Goal: Transaction & Acquisition: Download file/media

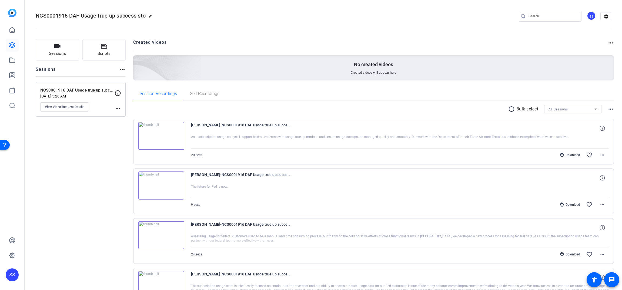
scroll to position [48, 0]
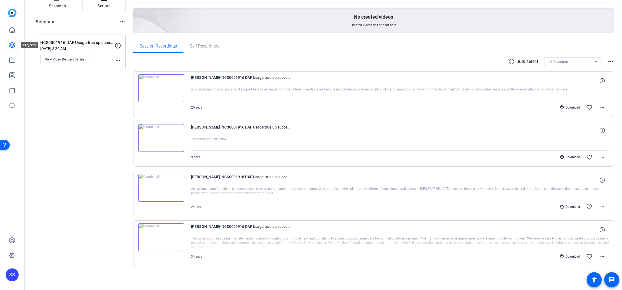
click at [13, 46] on icon at bounding box center [11, 44] width 5 height 5
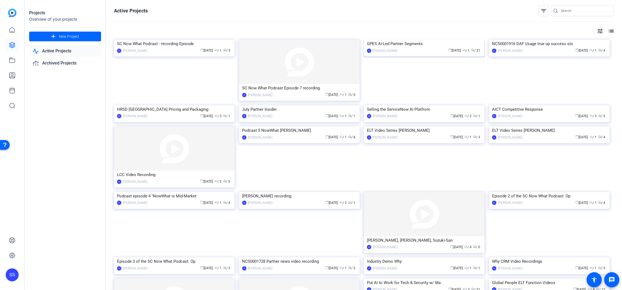
click at [425, 54] on div "calendar_today [DATE] group / 1 radio / 21" at bounding box center [441, 51] width 82 height 6
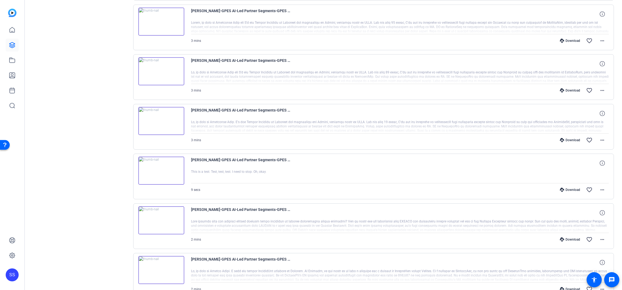
scroll to position [186, 0]
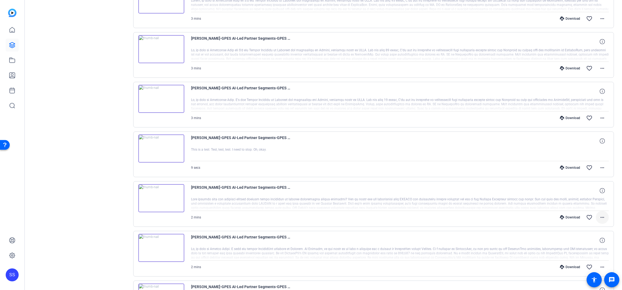
click at [603, 219] on span at bounding box center [602, 217] width 13 height 13
click at [594, 240] on span "Download MP4" at bounding box center [585, 242] width 32 height 6
click at [600, 217] on mat-icon "more_horiz" at bounding box center [602, 217] width 6 height 6
click at [593, 241] on span "Download MP4" at bounding box center [585, 242] width 32 height 6
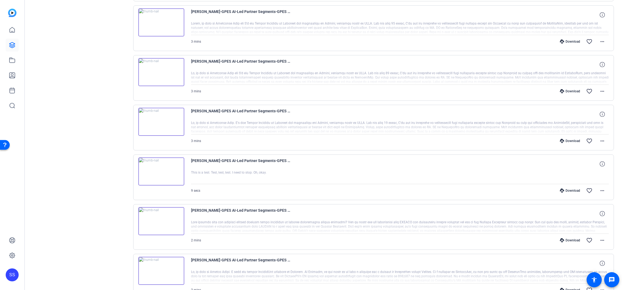
scroll to position [77, 0]
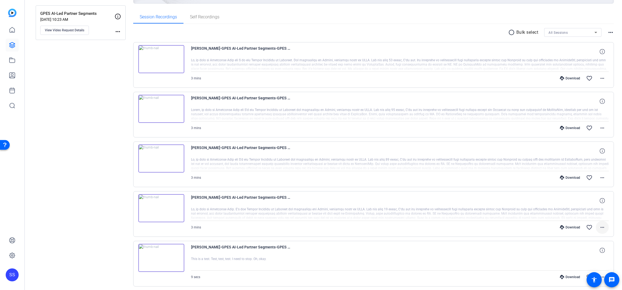
click at [600, 226] on mat-icon "more_horiz" at bounding box center [602, 227] width 6 height 6
click at [586, 176] on span "Download MP4" at bounding box center [585, 176] width 32 height 6
click at [601, 179] on mat-icon "more_horiz" at bounding box center [602, 178] width 6 height 6
click at [597, 204] on span "Download MP4" at bounding box center [585, 202] width 32 height 6
click at [601, 178] on mat-icon "more_horiz" at bounding box center [602, 178] width 6 height 6
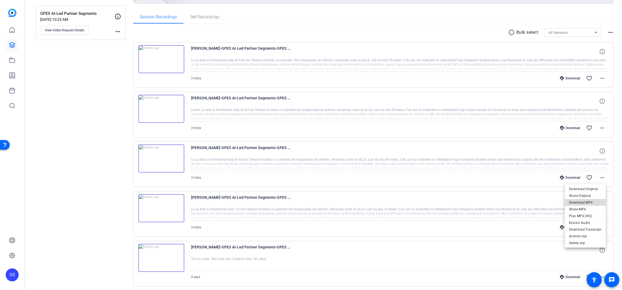
click at [596, 204] on span "Download MP4" at bounding box center [585, 202] width 32 height 6
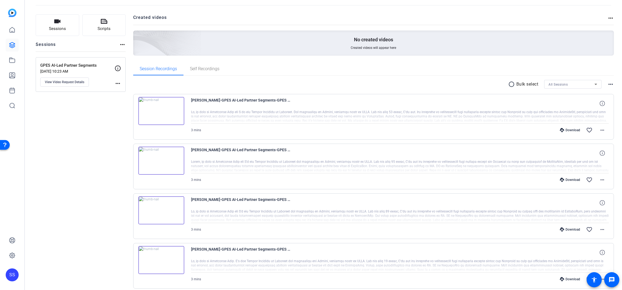
scroll to position [22, 0]
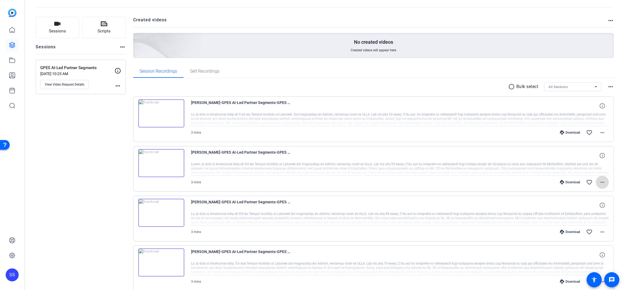
click at [603, 182] on span at bounding box center [602, 182] width 13 height 13
click at [597, 206] on span "Download MP4" at bounding box center [585, 207] width 32 height 6
click at [599, 133] on mat-icon "more_horiz" at bounding box center [602, 132] width 6 height 6
click at [595, 158] on span "Download MP4" at bounding box center [585, 157] width 32 height 6
